Goal: Transaction & Acquisition: Purchase product/service

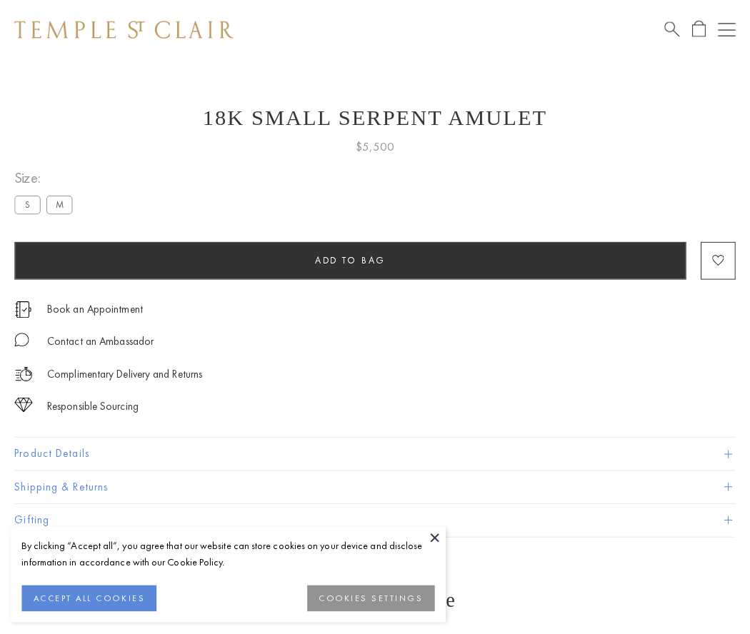
scroll to position [6, 0]
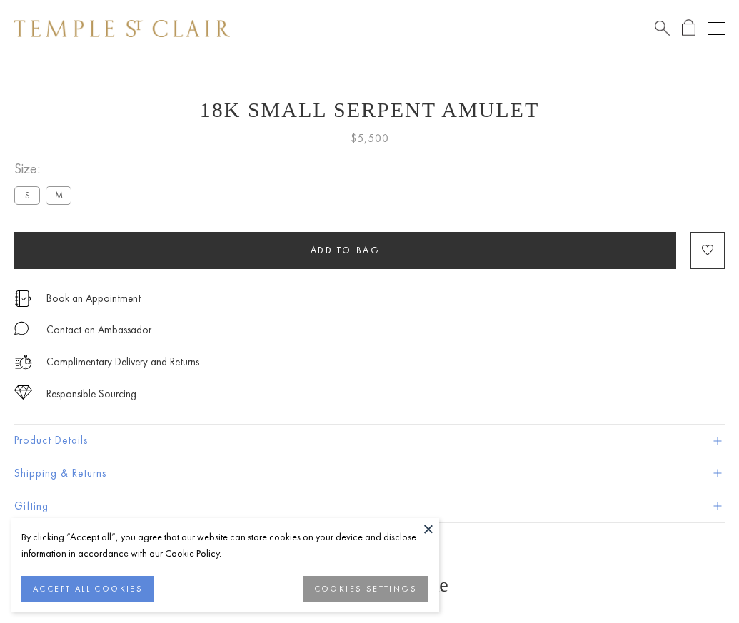
click at [345, 250] on span "Add to bag" at bounding box center [346, 250] width 70 height 12
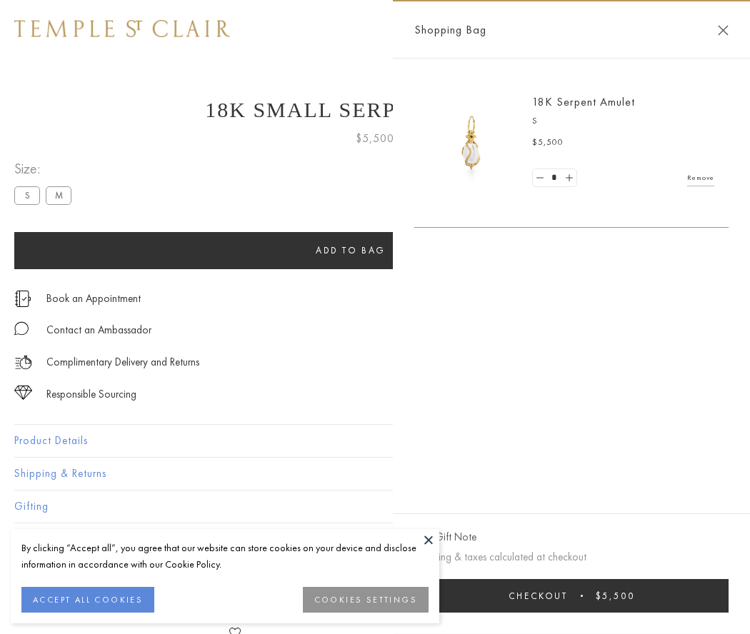
click at [571, 596] on button "Checkout $5,500" at bounding box center [571, 596] width 314 height 34
